Goal: Information Seeking & Learning: Learn about a topic

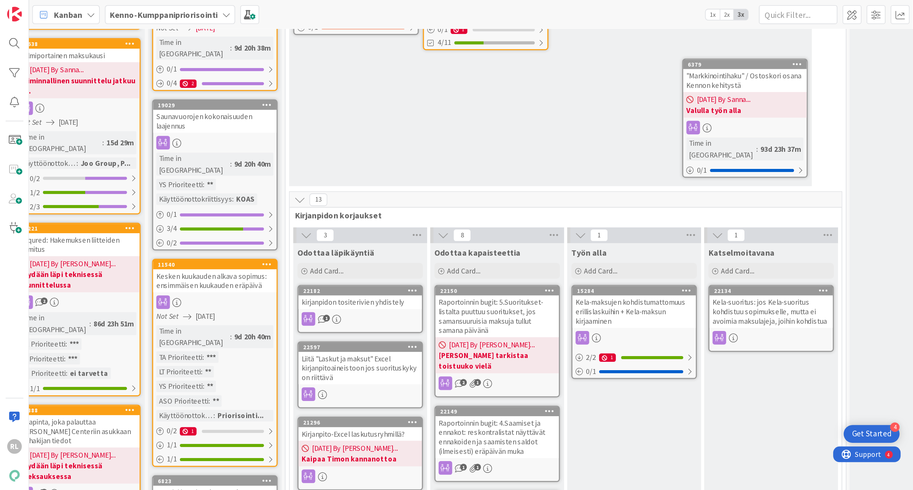
scroll to position [378, 366]
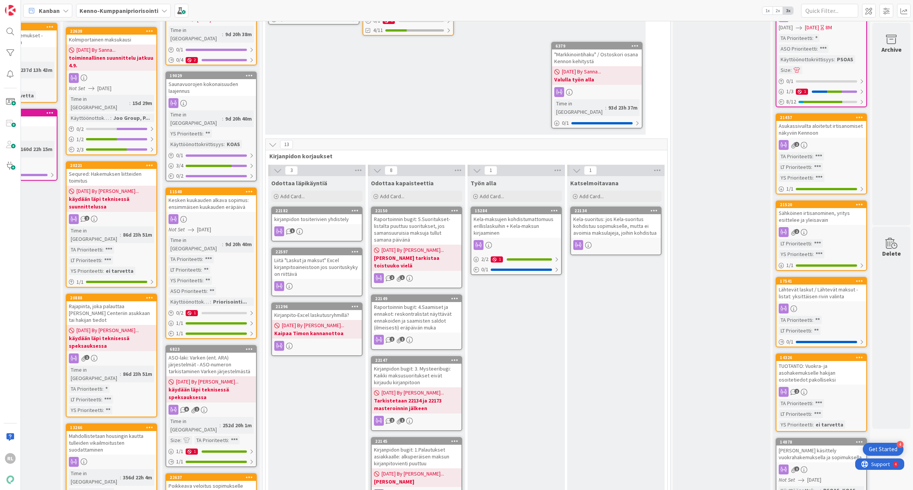
click at [87, 13] on b "Kenno-Kumppanipriorisointi" at bounding box center [118, 11] width 79 height 8
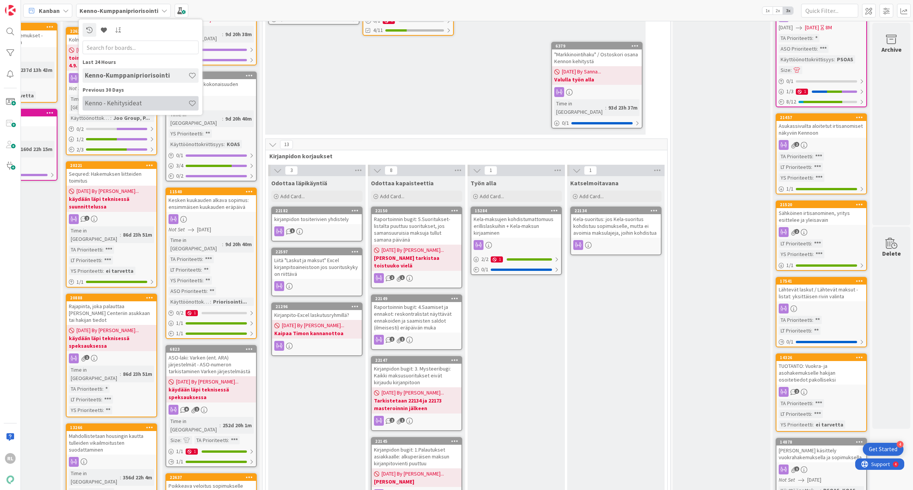
click at [94, 100] on h4 "Kenno - Kehitysideat" at bounding box center [136, 103] width 103 height 8
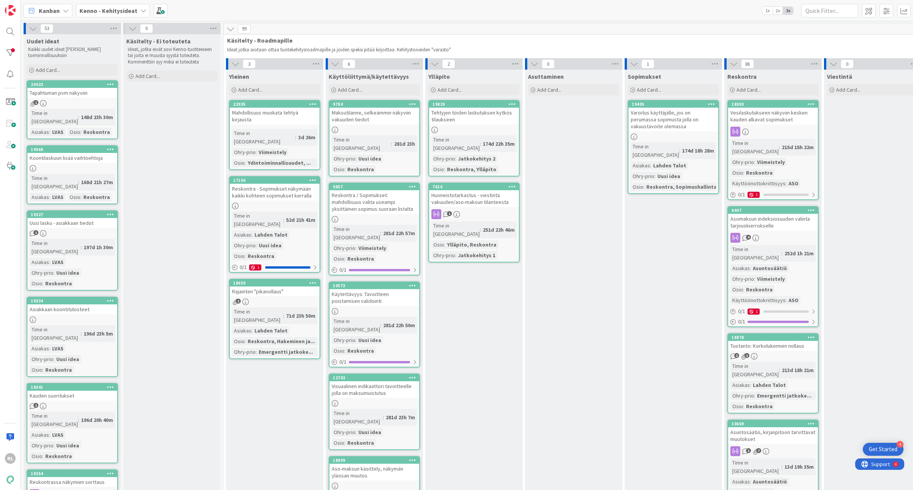
click at [128, 6] on span "Kenno - Kehitysideat" at bounding box center [108, 10] width 58 height 9
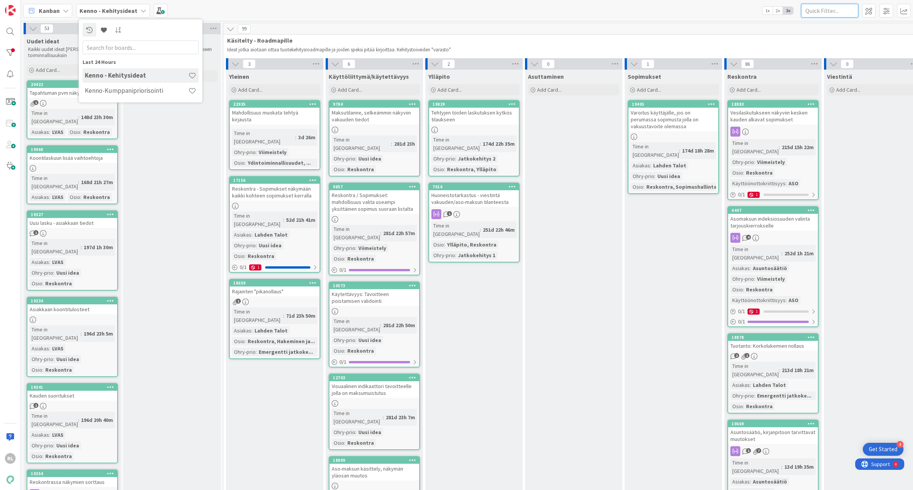
click at [663, 8] on input "text" at bounding box center [829, 11] width 57 height 14
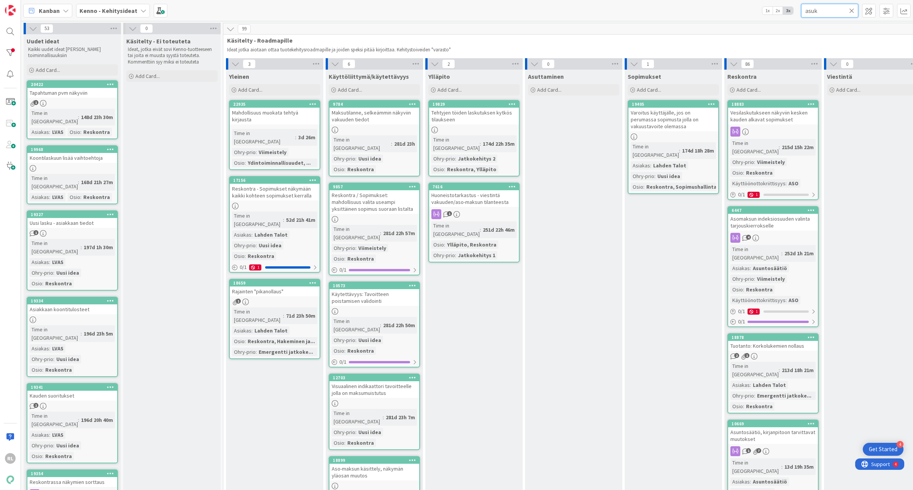
type input "asukk"
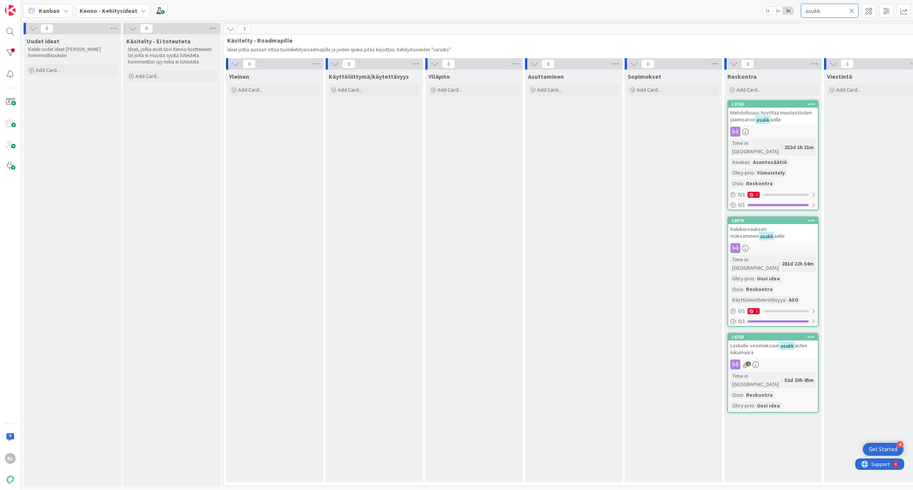
drag, startPoint x: 844, startPoint y: 10, endPoint x: 736, endPoint y: 24, distance: 108.9
click at [663, 24] on div "Kanban Kenno - Kehitysideat 1x 2x 3x asukk 0 Uudet ideat Kaikki uudet ideat [PE…" at bounding box center [467, 245] width 892 height 490
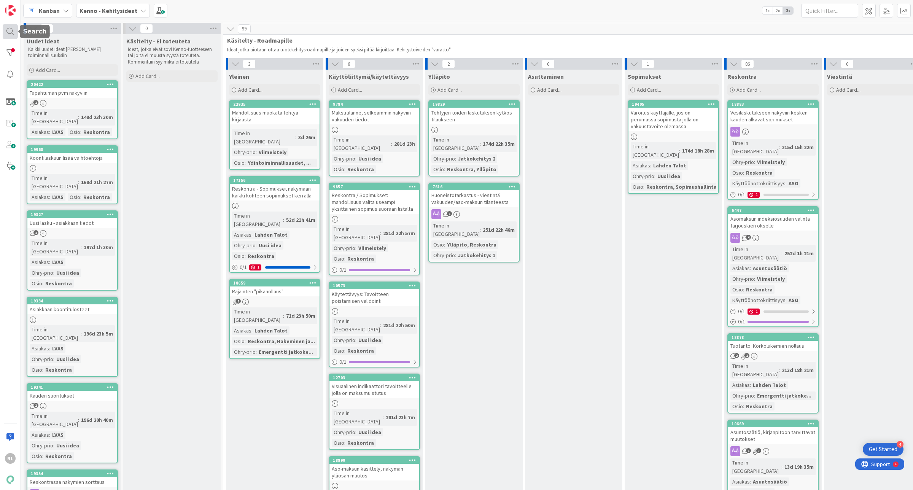
click at [13, 37] on div at bounding box center [10, 31] width 15 height 15
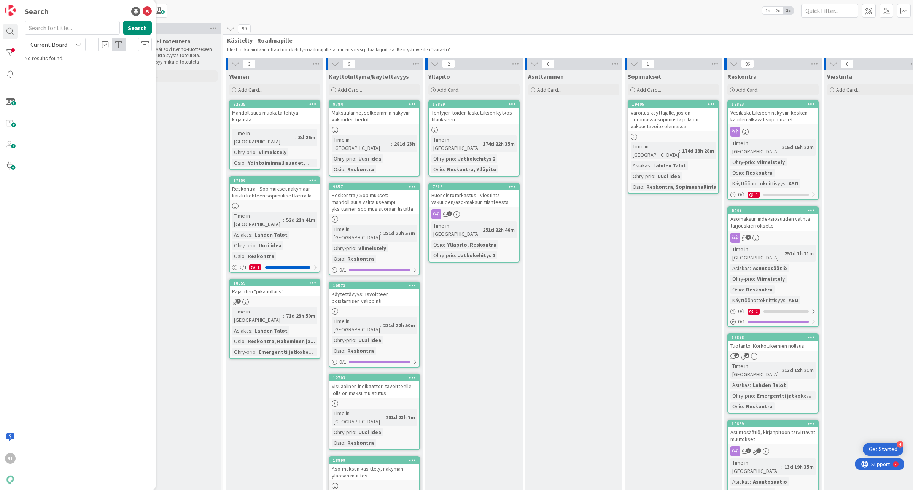
click at [81, 42] on icon at bounding box center [78, 44] width 6 height 6
click at [81, 43] on icon at bounding box center [78, 44] width 6 height 6
click at [46, 71] on span "All Boards" at bounding box center [68, 75] width 79 height 11
click at [42, 55] on div "No results found." at bounding box center [88, 58] width 127 height 8
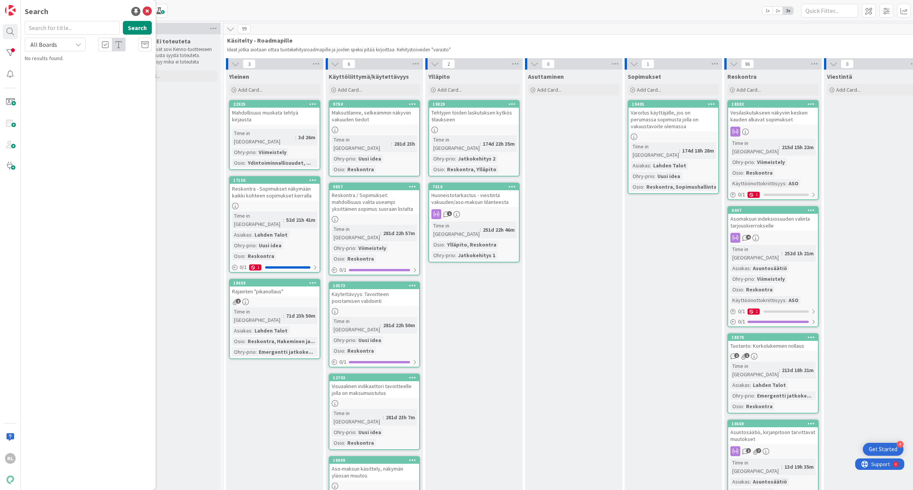
click at [1, 54] on div "RL" at bounding box center [10, 245] width 21 height 490
click at [13, 56] on div at bounding box center [10, 52] width 15 height 15
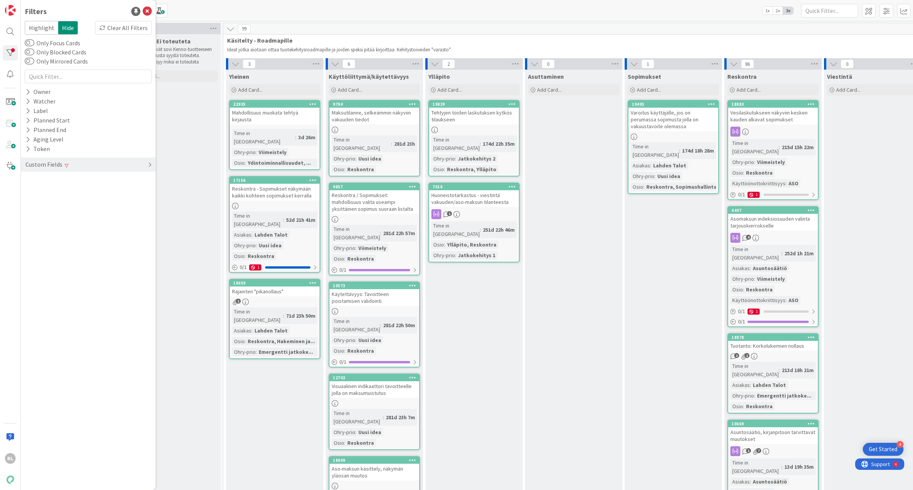
click at [67, 166] on span at bounding box center [67, 165] width 4 height 5
drag, startPoint x: 25, startPoint y: 206, endPoint x: 25, endPoint y: 200, distance: 6.1
click at [25, 205] on icon at bounding box center [27, 208] width 5 height 6
click at [25, 197] on icon at bounding box center [27, 199] width 5 height 6
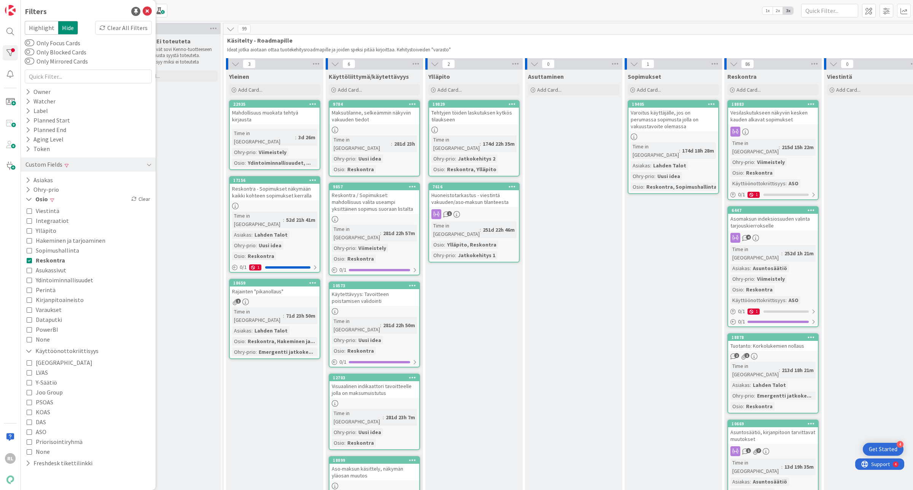
click at [30, 259] on icon at bounding box center [29, 259] width 5 height 5
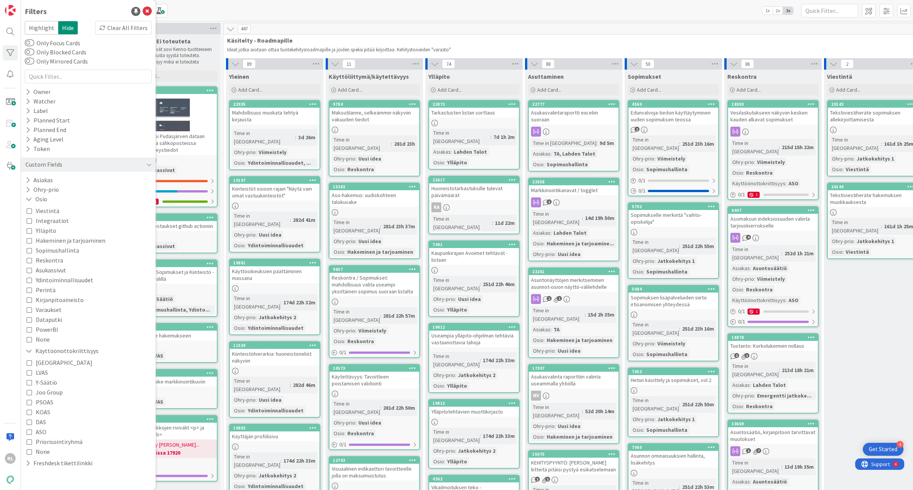
click at [46, 299] on span "Kirjanpitoaineisto" at bounding box center [60, 300] width 48 height 10
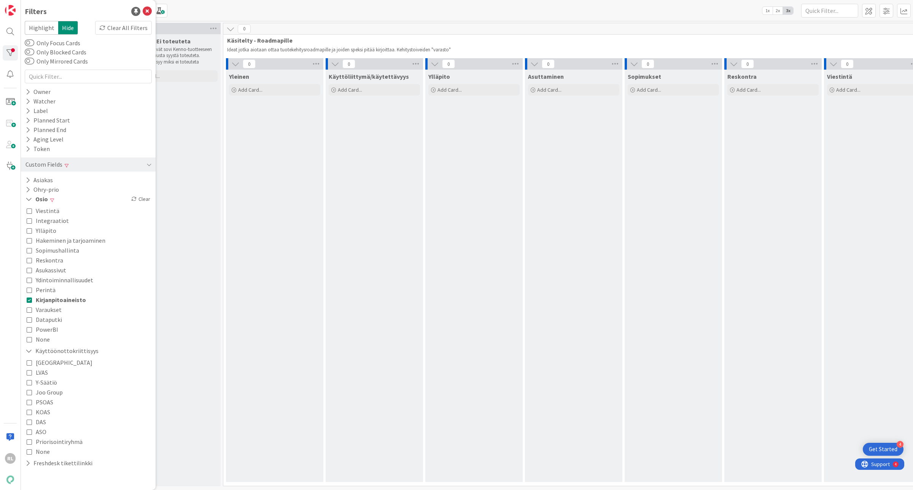
click at [183, 281] on div "Käsitelty - Ei toteuteta Ideat, jotka eivät sovi Kenno-tuotteeseen tai joita ei…" at bounding box center [171, 260] width 97 height 452
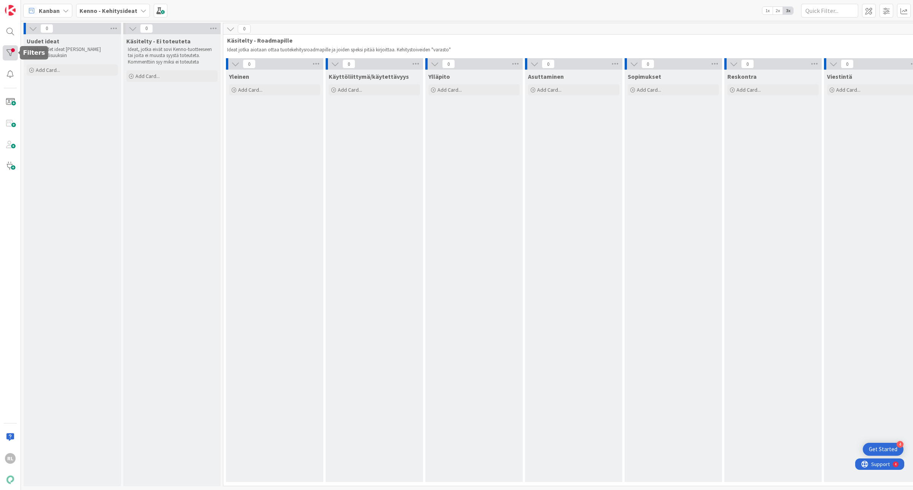
click at [5, 59] on div at bounding box center [10, 52] width 15 height 15
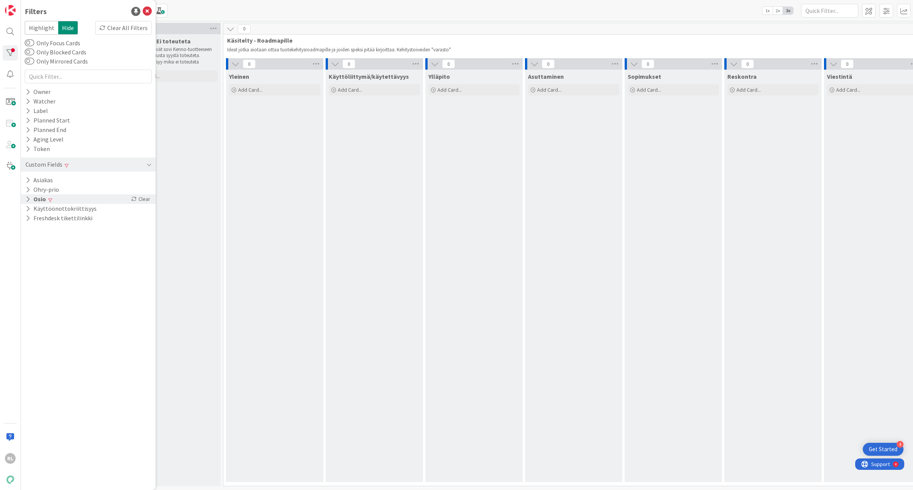
click at [153, 200] on div "Osio Clear" at bounding box center [88, 199] width 135 height 10
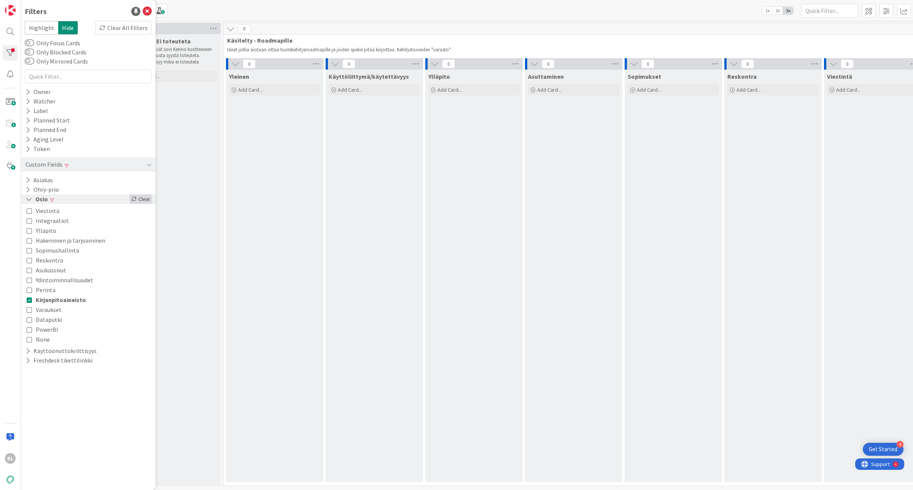
click at [135, 200] on icon at bounding box center [133, 198] width 5 height 5
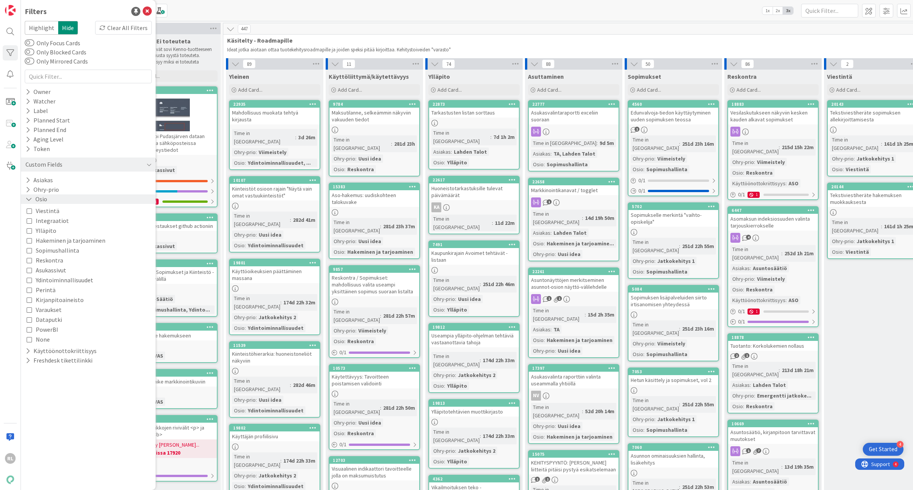
click at [27, 297] on icon at bounding box center [29, 299] width 5 height 5
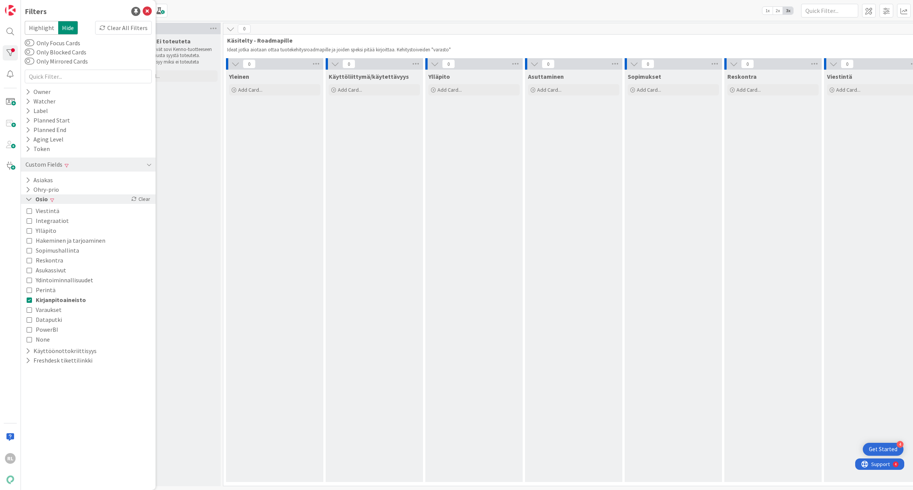
click at [27, 297] on icon at bounding box center [29, 299] width 5 height 5
click at [132, 196] on div "Osio Clear" at bounding box center [88, 199] width 135 height 10
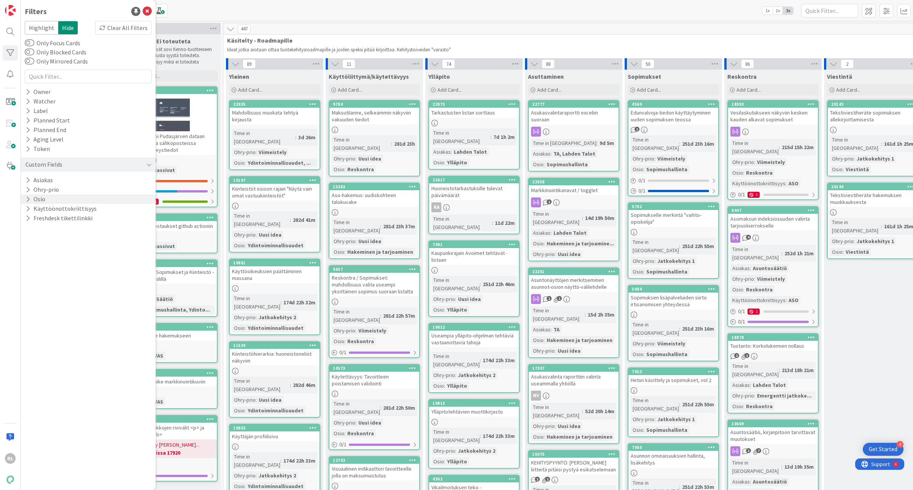
click at [298, 27] on div "447" at bounding box center [772, 28] width 1099 height 11
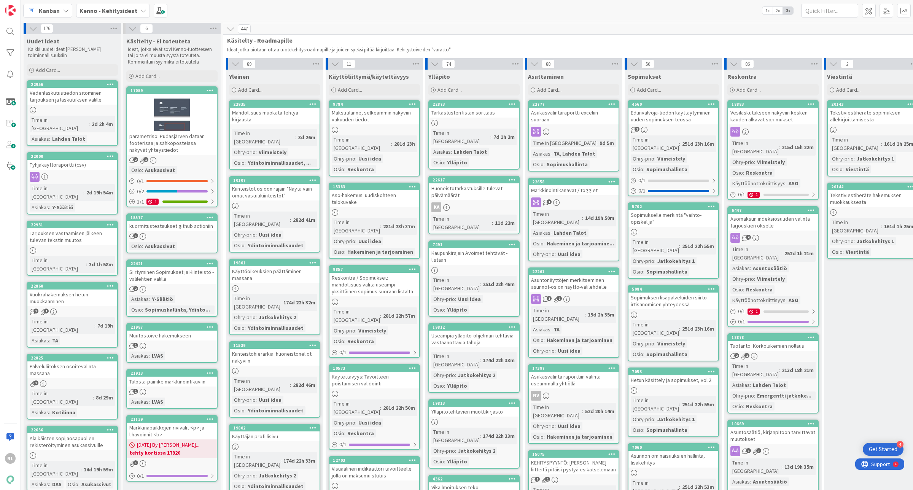
click at [136, 11] on div "Kenno - Kehitysideat" at bounding box center [113, 11] width 74 height 14
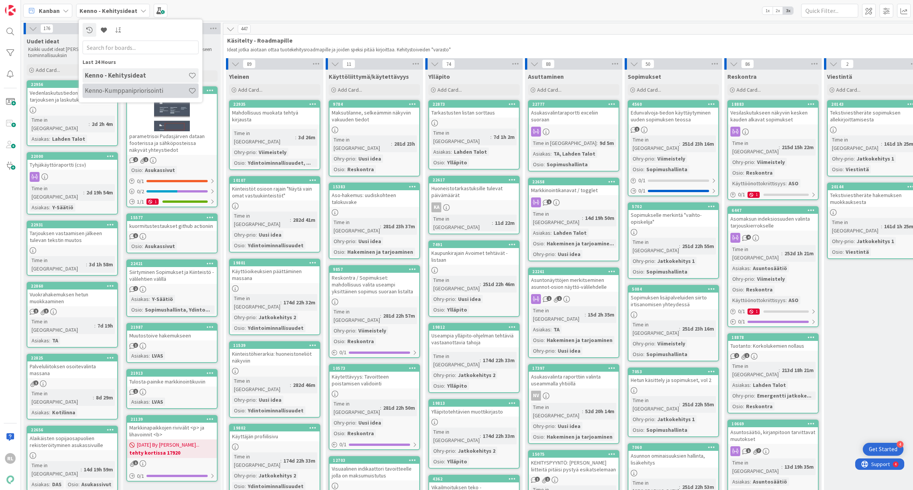
click at [132, 97] on div "Kenno-Kumppanipriorisointi" at bounding box center [141, 90] width 116 height 14
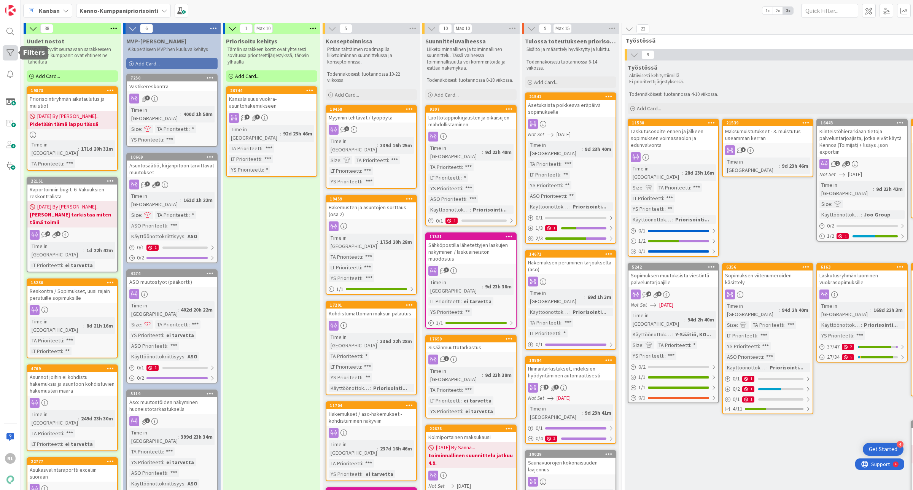
click at [7, 54] on div at bounding box center [10, 52] width 15 height 15
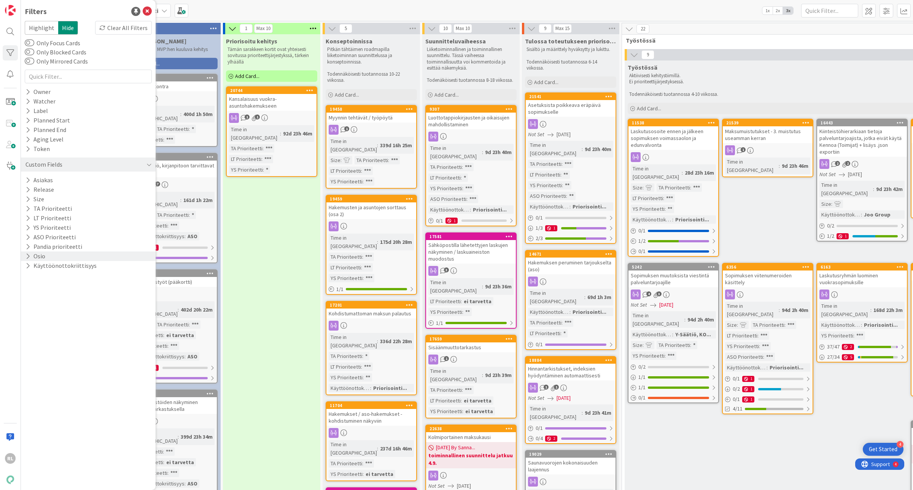
click at [30, 256] on icon at bounding box center [27, 256] width 5 height 6
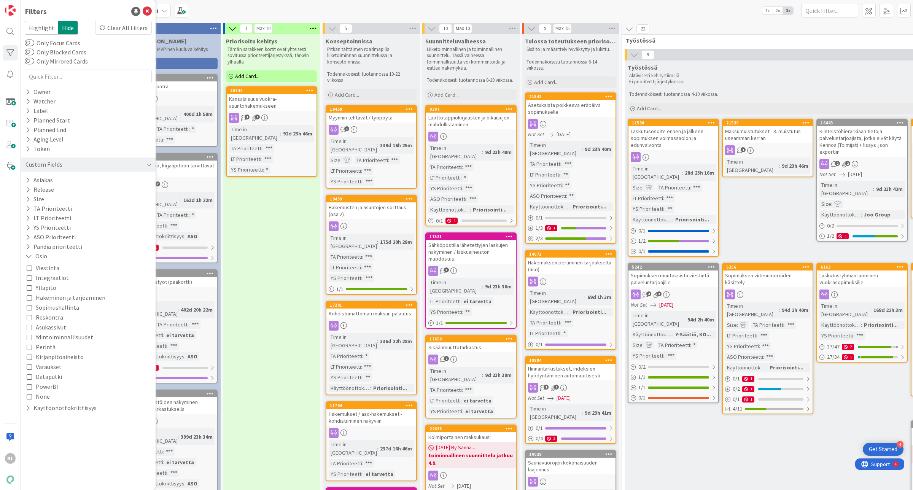
click at [33, 356] on button "Kirjanpitoaineisto" at bounding box center [55, 357] width 57 height 10
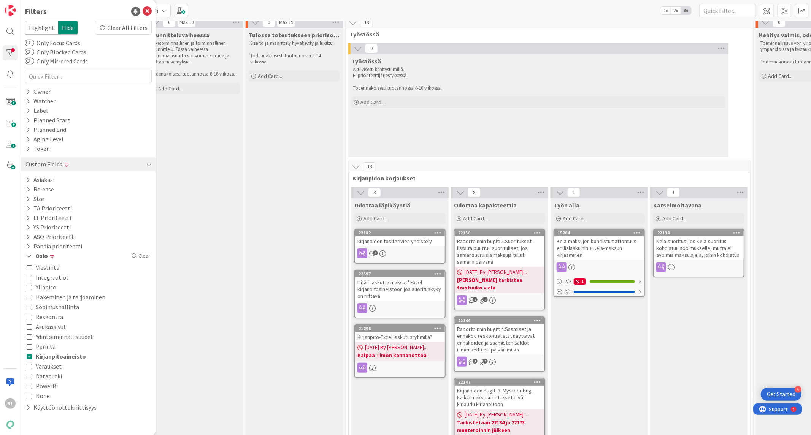
scroll to position [0, 276]
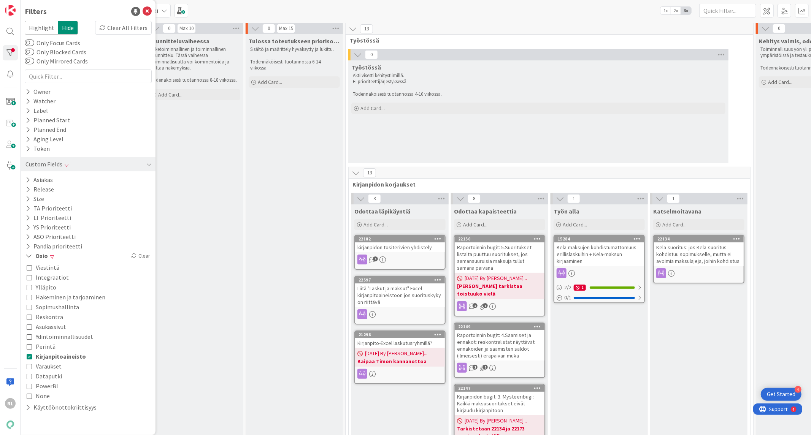
click at [401, 288] on div "Liitä "Laskut ja maksut" Excel kirjanpitoaineistoon jos suorituskyky on riittävä" at bounding box center [400, 296] width 90 height 24
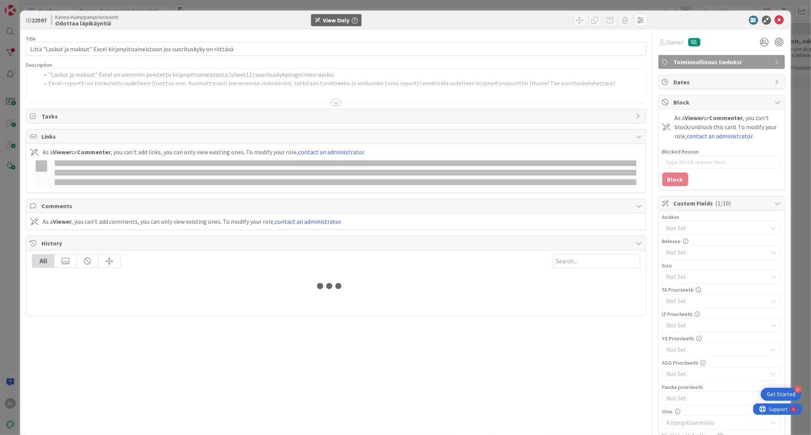
type textarea "x"
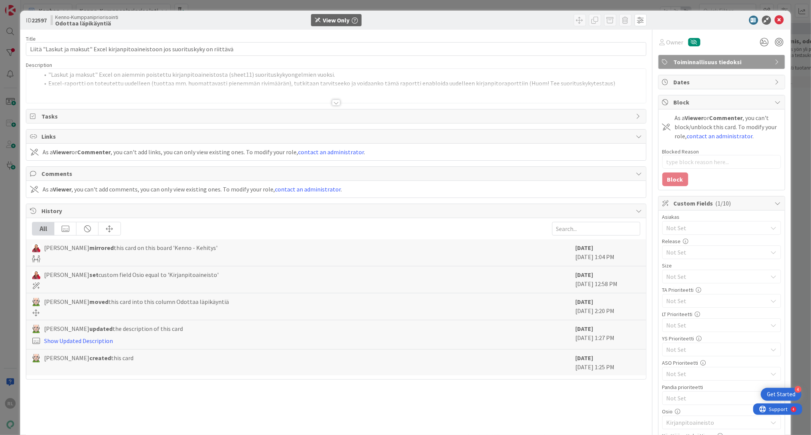
click at [335, 106] on div at bounding box center [336, 103] width 8 height 6
drag, startPoint x: 71, startPoint y: 70, endPoint x: 333, endPoint y: 72, distance: 262.0
click at [333, 72] on li ""Laskut ja maksut" Excel on aiemmin poistettu kirjanpitoaineistosta (sheet11) s…" at bounding box center [340, 74] width 603 height 9
click at [663, 20] on icon at bounding box center [779, 20] width 9 height 9
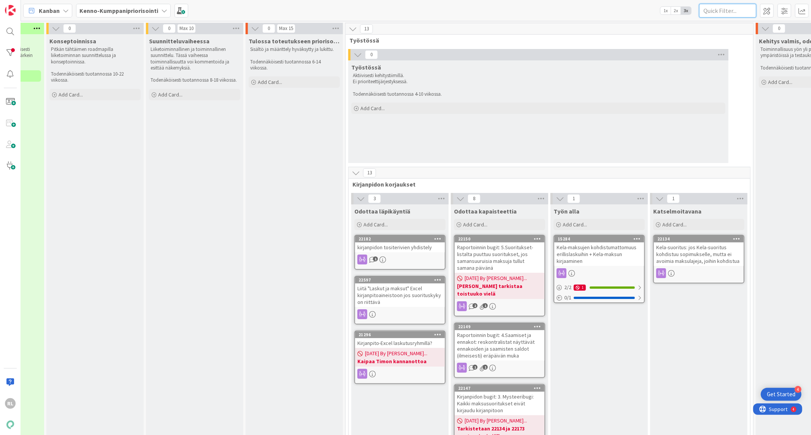
click at [663, 12] on input "text" at bounding box center [727, 11] width 57 height 14
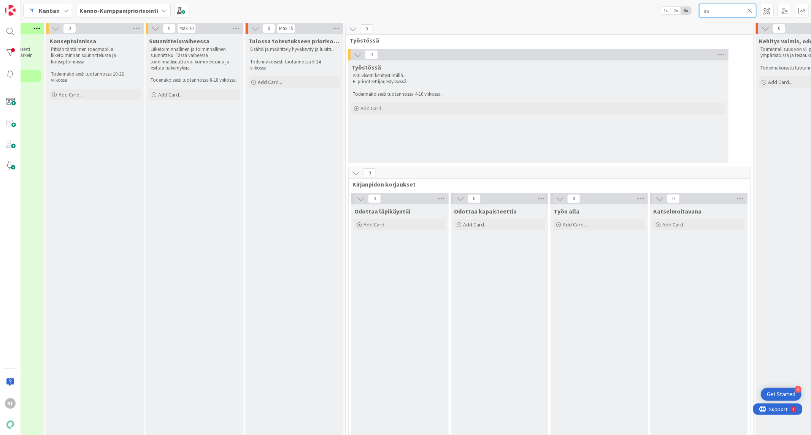
type input "a"
type input "t"
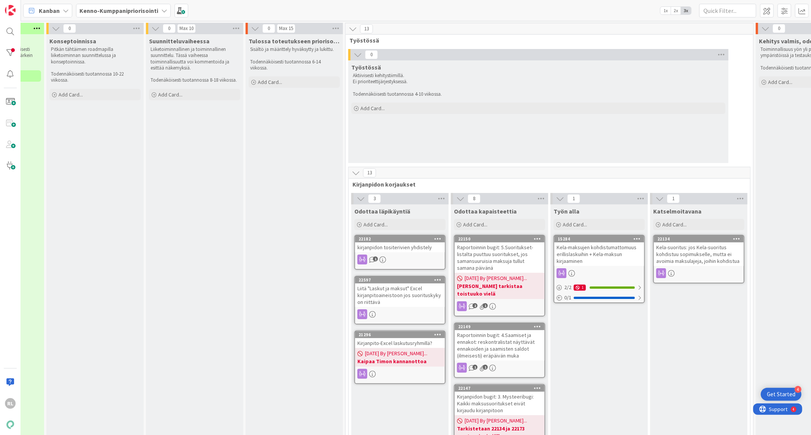
click at [393, 248] on div "kirjanpidon tositerivien yhdistely" at bounding box center [400, 248] width 90 height 10
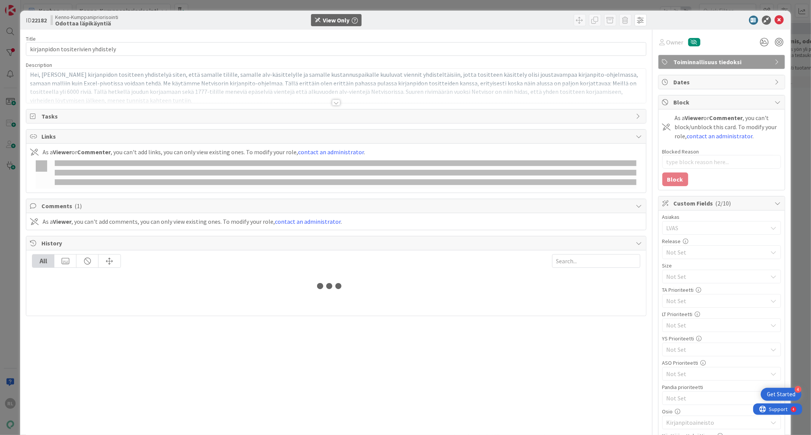
type textarea "x"
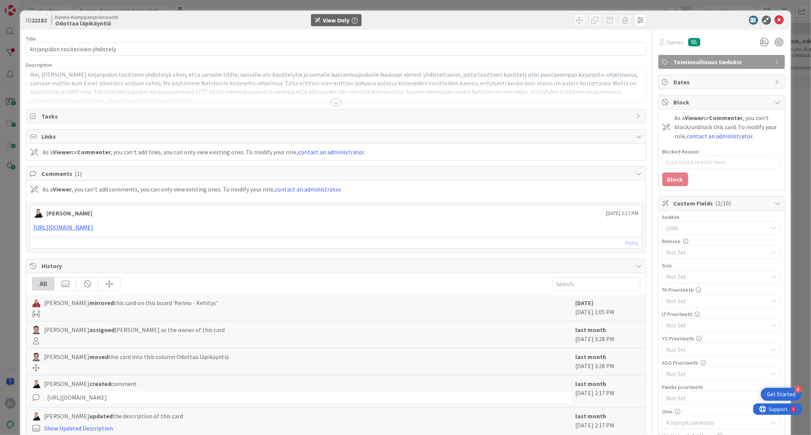
click at [337, 101] on div at bounding box center [336, 93] width 620 height 19
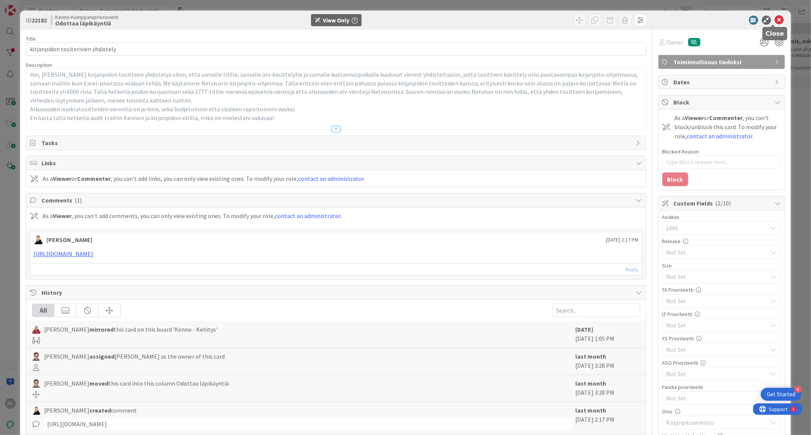
click at [663, 18] on icon at bounding box center [779, 20] width 9 height 9
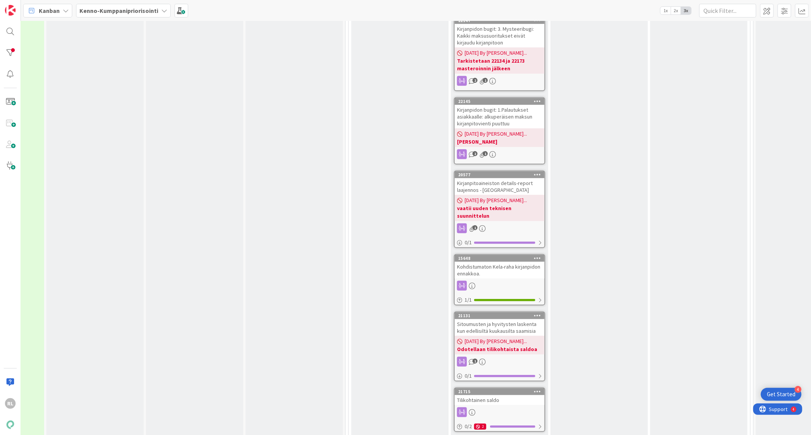
scroll to position [0, 276]
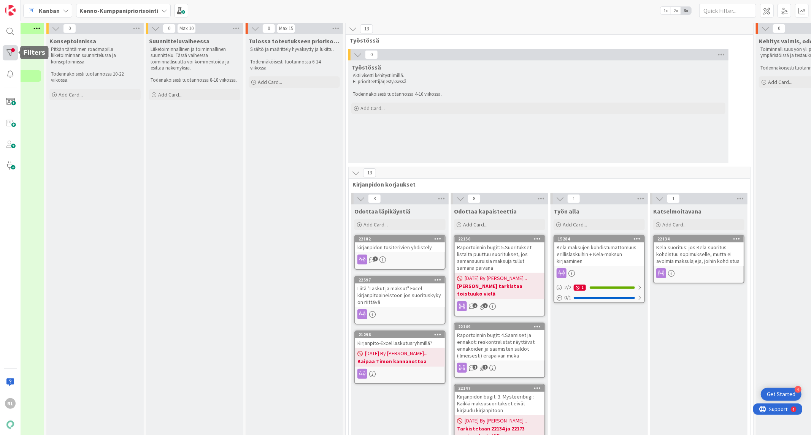
click at [6, 54] on div at bounding box center [10, 52] width 15 height 15
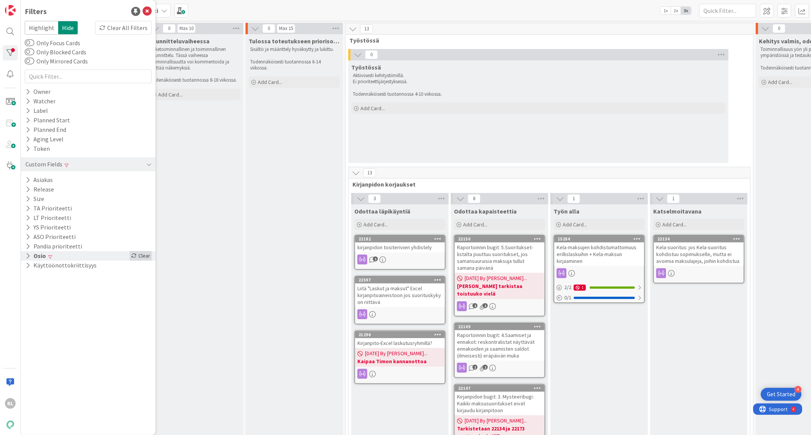
click at [142, 254] on div "Clear" at bounding box center [141, 256] width 22 height 10
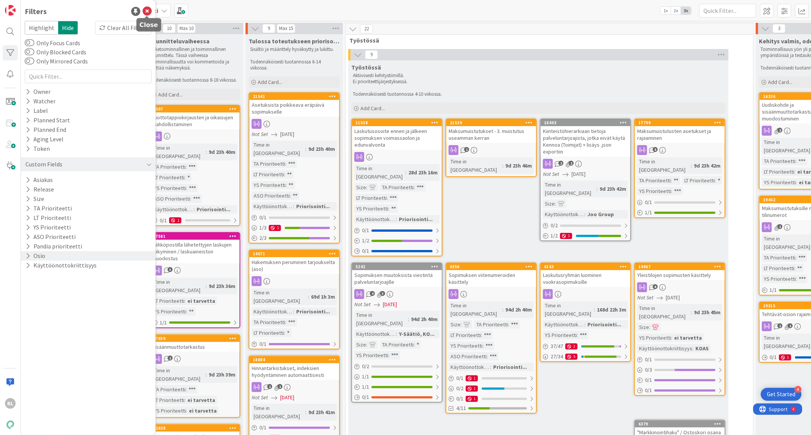
click at [150, 10] on icon at bounding box center [147, 11] width 9 height 9
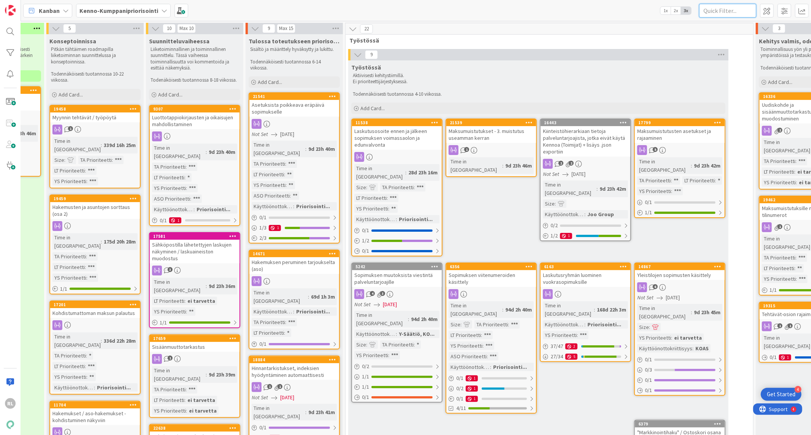
click at [663, 10] on input "text" at bounding box center [727, 11] width 57 height 14
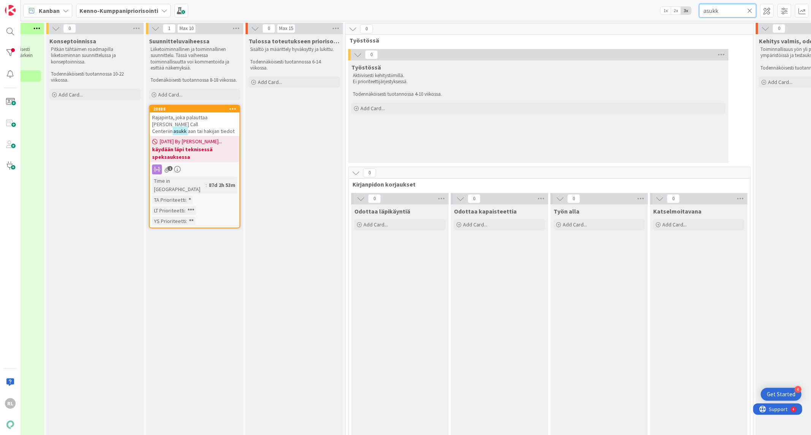
drag, startPoint x: 725, startPoint y: 10, endPoint x: 603, endPoint y: 23, distance: 122.4
click at [603, 23] on div "Kanban Kenno-Kumppanipriorisointi 1x 2x 3x asukk 3 Uudet nostot Nämä siirtyvät …" at bounding box center [416, 217] width 790 height 435
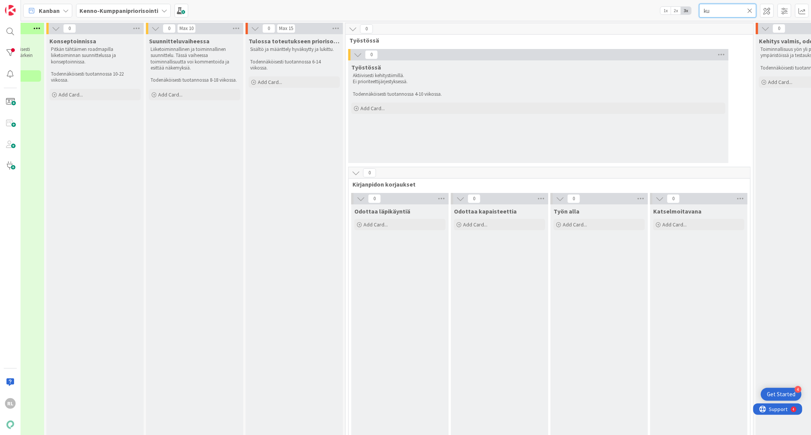
type input "k"
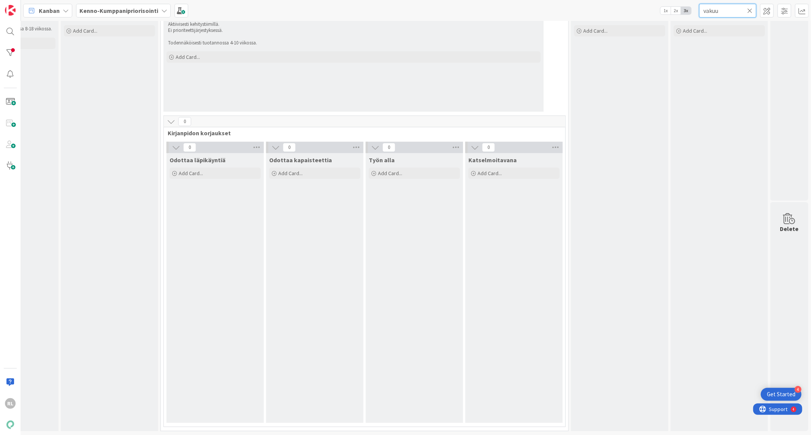
scroll to position [0, 467]
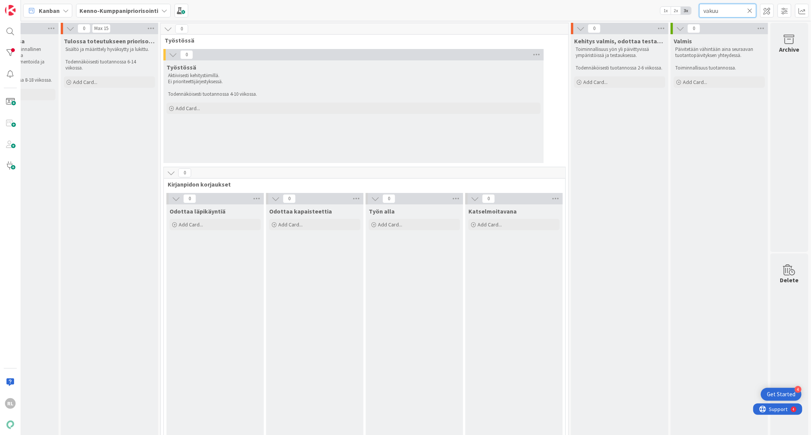
type input "vakuu"
click at [663, 11] on icon at bounding box center [749, 10] width 5 height 7
